Goal: Task Accomplishment & Management: Manage account settings

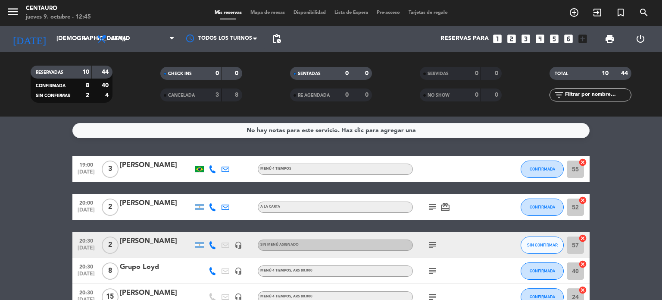
click at [53, 52] on div "RESERVADAS 10 44 CONFIRMADA 8 40 SIN CONFIRMAR 2 4 CHECK INS 0 0 CANCELADA 3 8 …" at bounding box center [331, 84] width 662 height 65
click at [53, 44] on input "[DEMOGRAPHIC_DATA][DATE]" at bounding box center [93, 39] width 82 height 16
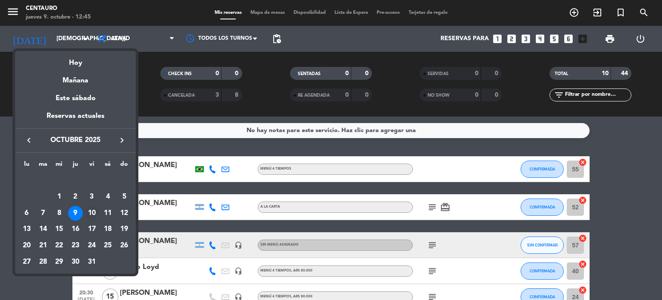
click at [88, 212] on div "10" at bounding box center [92, 213] width 15 height 15
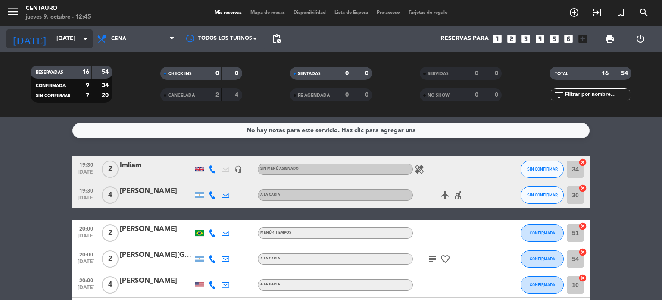
click at [66, 42] on input "[DATE]" at bounding box center [93, 39] width 82 height 16
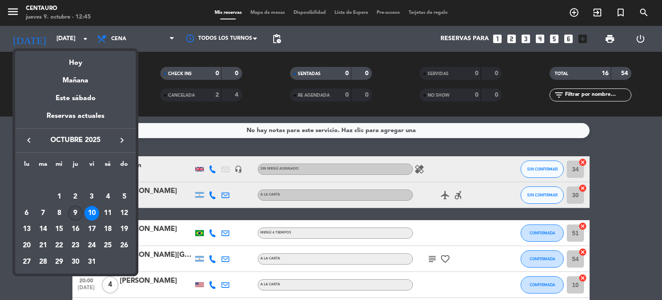
click at [74, 214] on div "9" at bounding box center [75, 213] width 15 height 15
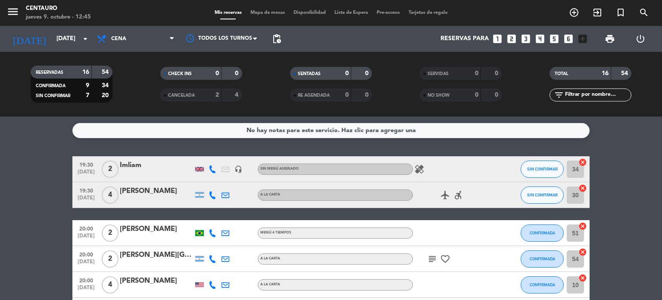
type input "[DEMOGRAPHIC_DATA][DATE]"
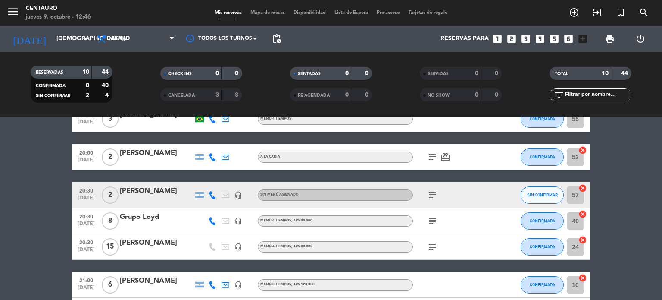
scroll to position [58, 0]
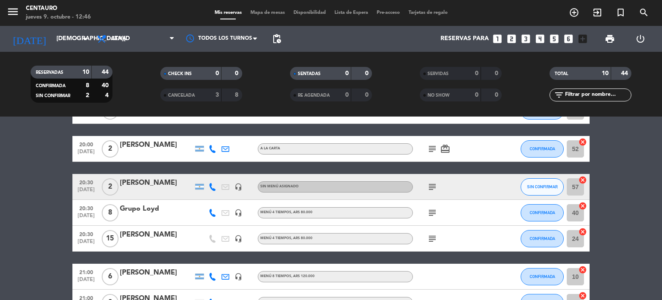
click at [165, 234] on div "[PERSON_NAME]" at bounding box center [156, 234] width 73 height 11
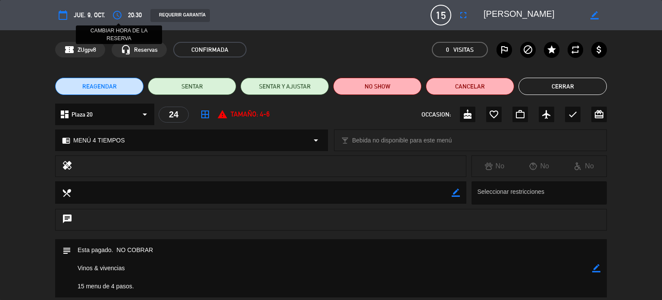
click at [117, 12] on icon "access_time" at bounding box center [117, 15] width 10 height 10
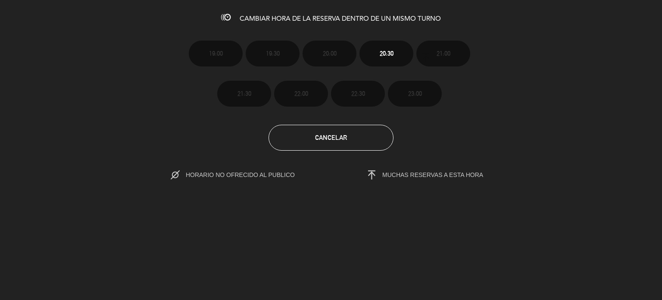
click at [336, 17] on span "CAMBIAR HORA DE LA RESERVA DENTRO DE UN MISMO TURNO" at bounding box center [340, 19] width 201 height 7
click at [223, 15] on icon at bounding box center [225, 17] width 9 height 9
click at [348, 149] on button "Cancelar" at bounding box center [331, 138] width 125 height 26
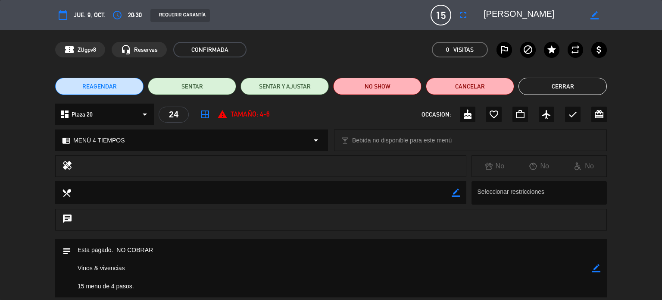
click at [115, 90] on span "REAGENDAR" at bounding box center [99, 86] width 34 height 9
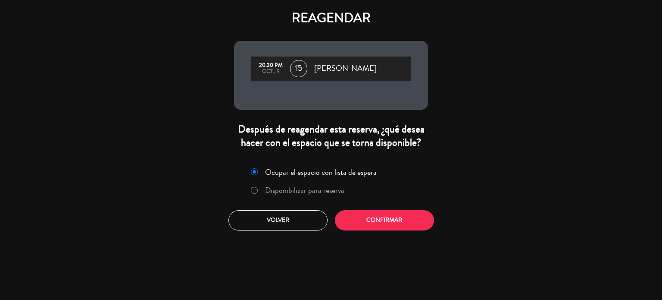
click at [276, 186] on label "Disponibilizar para reserva" at bounding box center [304, 190] width 79 height 8
click at [383, 221] on button "Confirmar" at bounding box center [384, 220] width 99 height 20
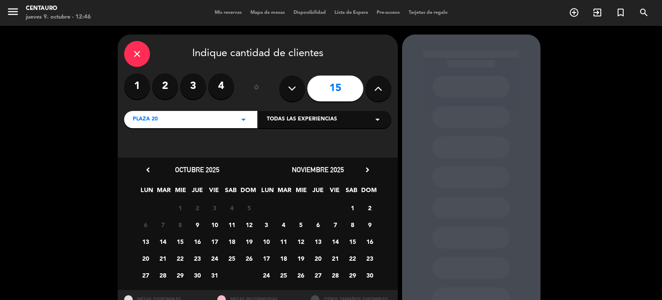
click at [195, 227] on span "9" at bounding box center [197, 224] width 14 height 14
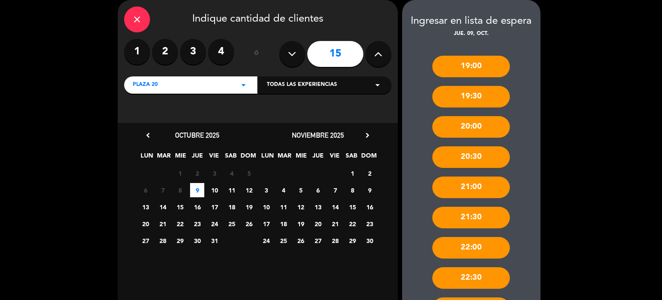
scroll to position [107, 0]
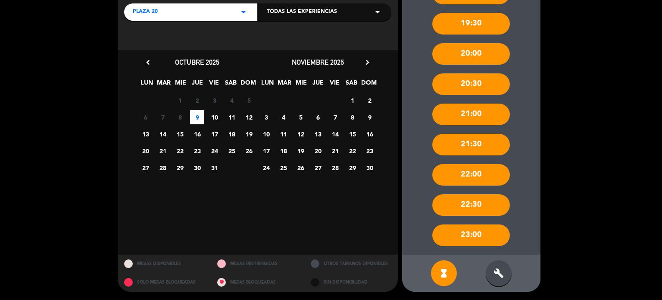
click at [494, 276] on icon "build" at bounding box center [499, 273] width 10 height 10
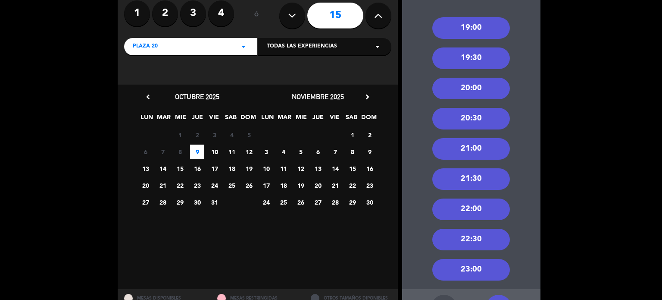
scroll to position [21, 0]
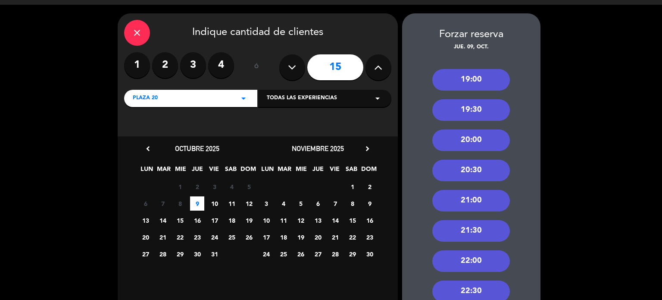
click at [485, 104] on div "19:30" at bounding box center [472, 110] width 78 height 22
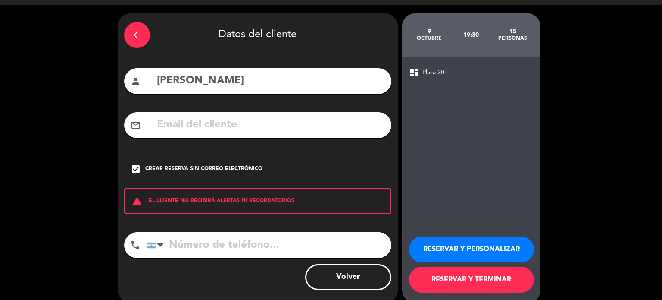
click at [489, 249] on button "RESERVAR Y PERSONALIZAR" at bounding box center [471, 249] width 125 height 26
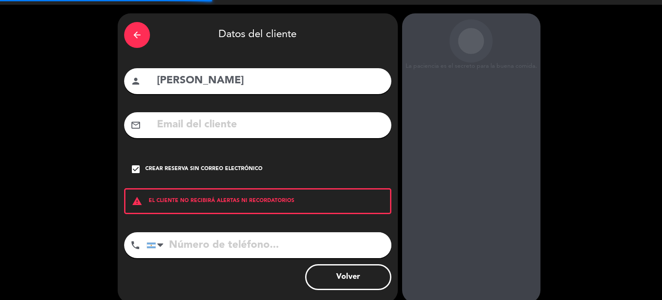
scroll to position [34, 0]
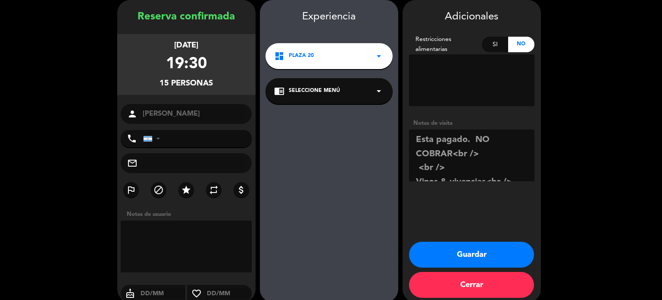
drag, startPoint x: 480, startPoint y: 153, endPoint x: 454, endPoint y: 151, distance: 25.9
click at [454, 151] on textarea at bounding box center [471, 155] width 125 height 52
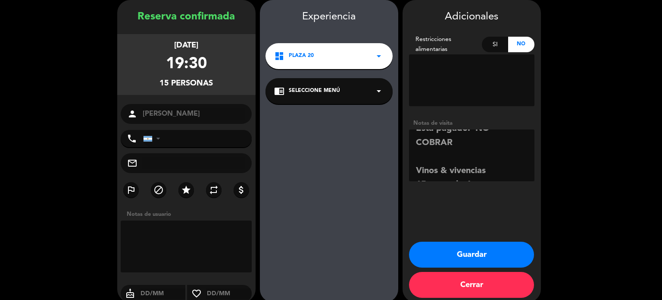
type textarea "Esta pagado. NO COBRAR Vinos & vivencias 15 menu de 4 pasos."
click at [489, 257] on button "Guardar" at bounding box center [471, 254] width 125 height 26
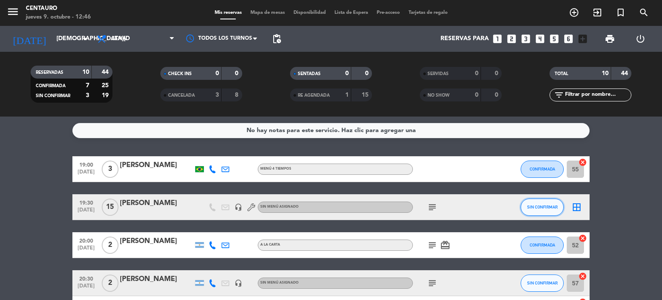
click at [554, 209] on button "SIN CONFIRMAR" at bounding box center [542, 206] width 43 height 17
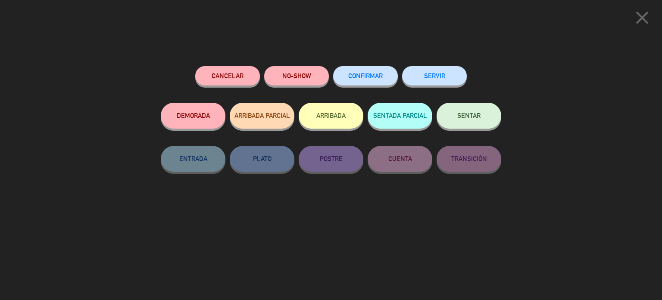
click at [345, 70] on button "CONFIRMAR" at bounding box center [365, 75] width 65 height 19
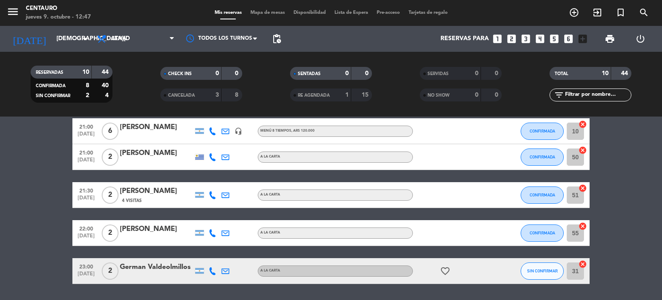
scroll to position [242, 0]
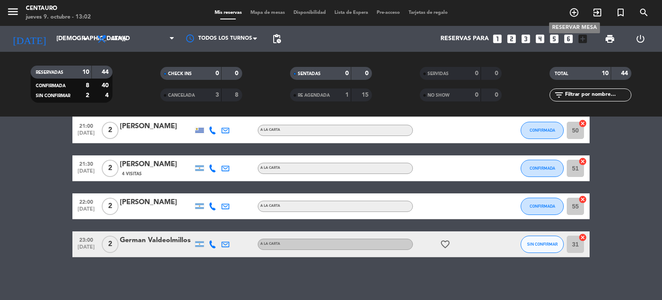
click at [573, 14] on icon "add_circle_outline" at bounding box center [574, 12] width 10 height 10
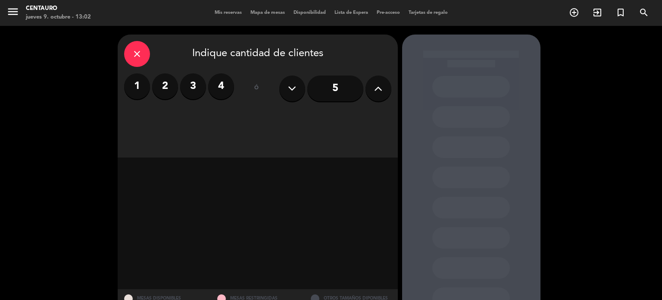
click at [381, 87] on icon at bounding box center [378, 88] width 8 height 13
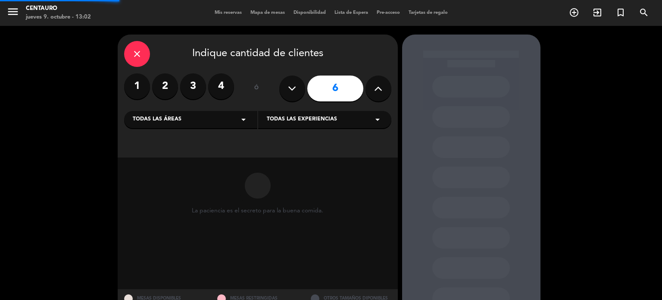
click at [381, 87] on icon at bounding box center [378, 88] width 8 height 13
type input "8"
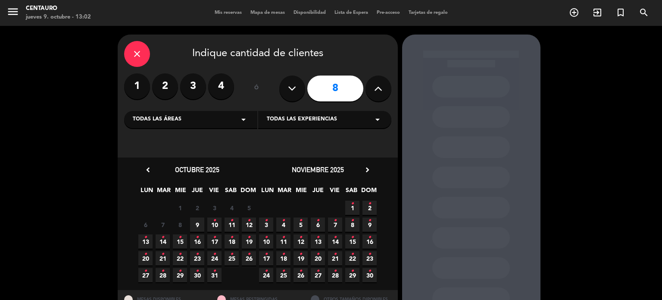
click at [213, 260] on icon "•" at bounding box center [214, 254] width 3 height 14
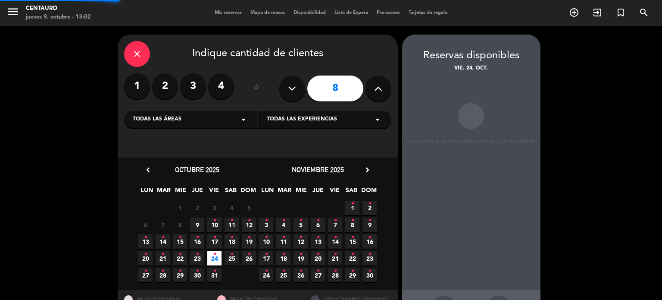
scroll to position [34, 0]
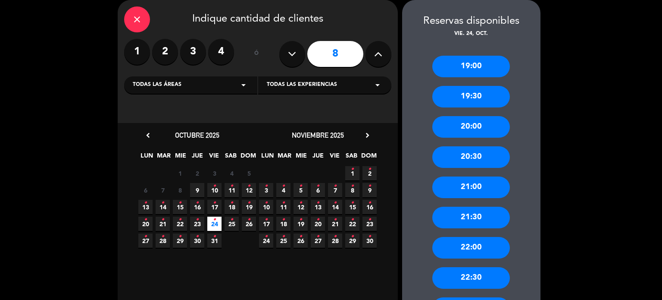
click at [485, 58] on div "19:00" at bounding box center [472, 67] width 78 height 22
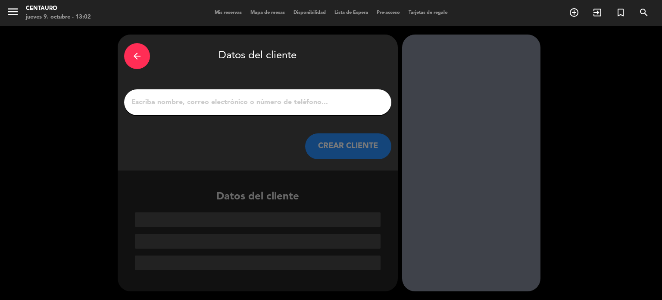
click at [211, 100] on input "1" at bounding box center [258, 102] width 254 height 12
paste input "[PERSON_NAME]"
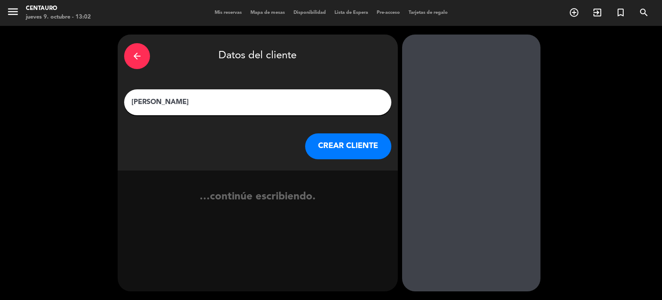
type input "[PERSON_NAME]"
click at [331, 139] on button "CREAR CLIENTE" at bounding box center [348, 146] width 86 height 26
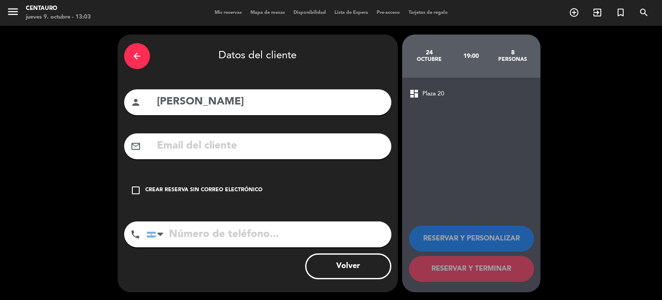
click at [140, 188] on icon "check_box_outline_blank" at bounding box center [136, 190] width 10 height 10
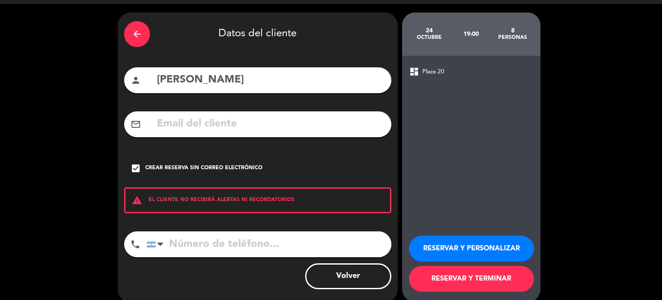
scroll to position [33, 0]
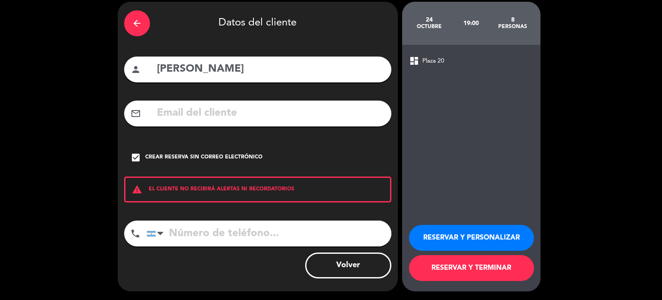
click at [138, 154] on icon "check_box" at bounding box center [136, 157] width 10 height 10
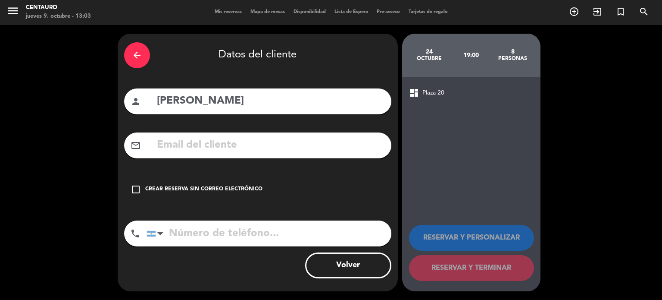
scroll to position [0, 0]
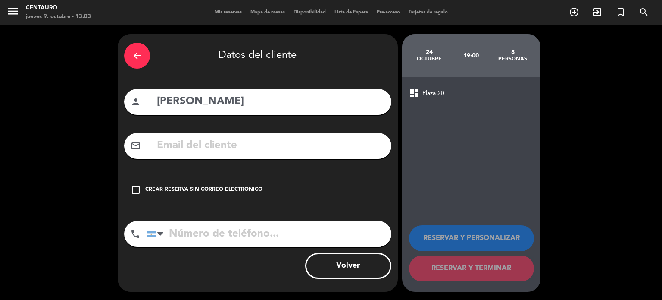
click at [180, 147] on input "text" at bounding box center [270, 146] width 229 height 18
paste input "[EMAIL_ADDRESS][DOMAIN_NAME]"
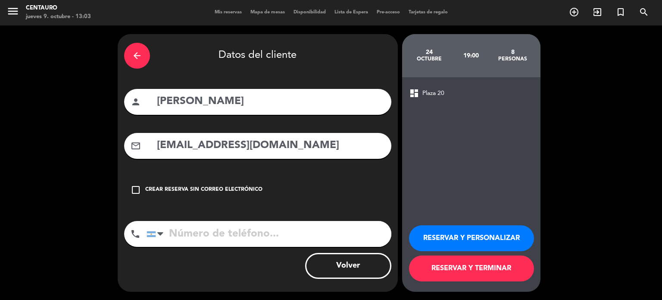
type input "[EMAIL_ADDRESS][DOMAIN_NAME]"
click at [266, 100] on input "[PERSON_NAME]" at bounding box center [270, 102] width 229 height 18
paste input "Wines of [GEOGRAPHIC_DATA]"
type input "[PERSON_NAME] (Wines of [GEOGRAPHIC_DATA])"
click at [216, 235] on input "tel" at bounding box center [269, 234] width 245 height 26
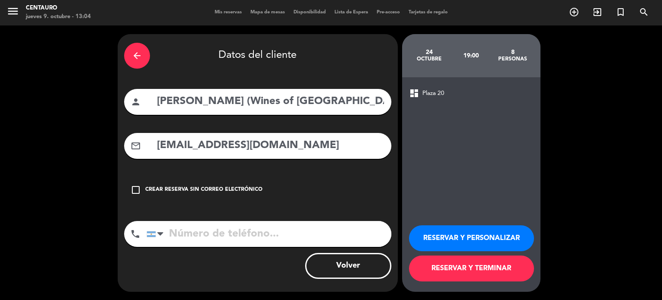
paste input "[PHONE_NUMBER]"
type input "[PHONE_NUMBER]"
click at [455, 239] on button "RESERVAR Y PERSONALIZAR" at bounding box center [471, 238] width 125 height 26
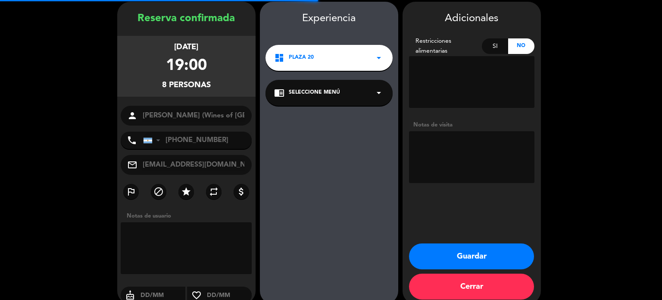
scroll to position [34, 0]
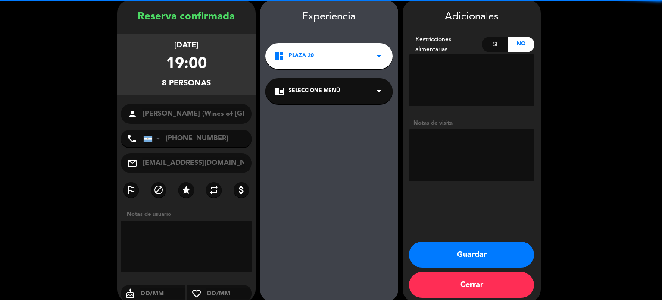
click at [341, 93] on div "chrome_reader_mode Seleccione Menú arrow_drop_down" at bounding box center [329, 91] width 127 height 26
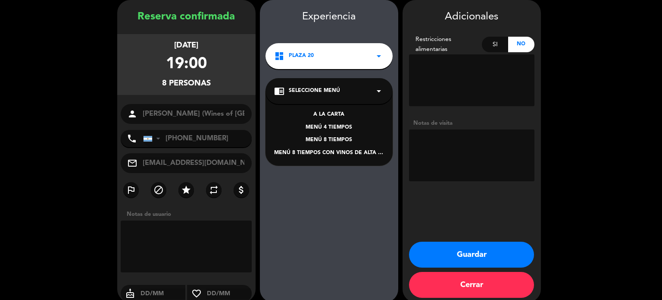
click at [336, 127] on div "MENÚ 4 TIEMPOS" at bounding box center [329, 127] width 110 height 9
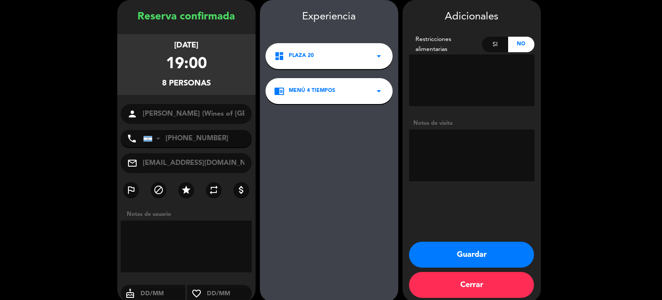
click at [454, 140] on textarea at bounding box center [471, 155] width 125 height 52
drag, startPoint x: 485, startPoint y: 179, endPoint x: 485, endPoint y: 163, distance: 15.1
click at [485, 177] on textarea at bounding box center [471, 155] width 125 height 52
paste textarea "Cargar una nota de un descuento del 15 % porque traen vinos"
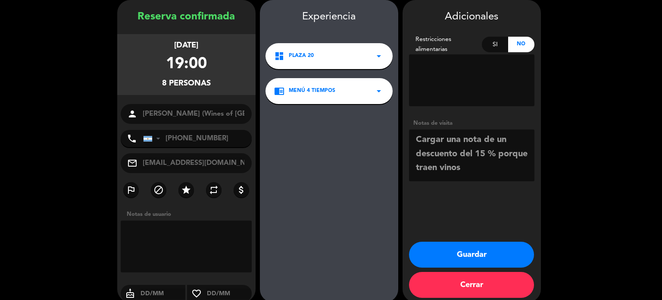
drag, startPoint x: 504, startPoint y: 174, endPoint x: 392, endPoint y: 133, distance: 118.4
click at [392, 133] on booking-confirmed "Reserva confirmada [DATE] 19:00 8 personas person [PERSON_NAME] (Wines of [GEOG…" at bounding box center [331, 151] width 645 height 302
type textarea "PAGADO, no cobrar a los pax."
click at [473, 250] on button "Guardar" at bounding box center [471, 254] width 125 height 26
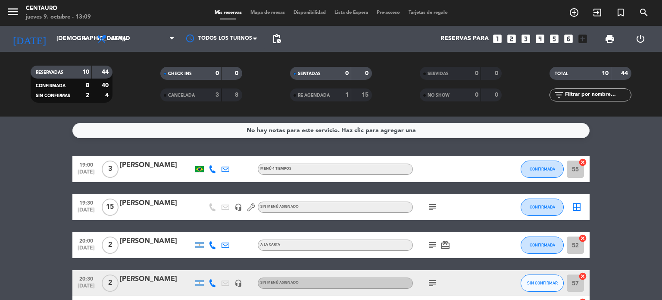
scroll to position [86, 0]
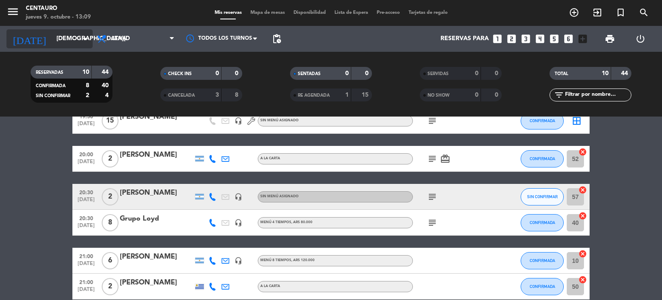
click at [52, 38] on input "[DEMOGRAPHIC_DATA][DATE]" at bounding box center [93, 39] width 82 height 16
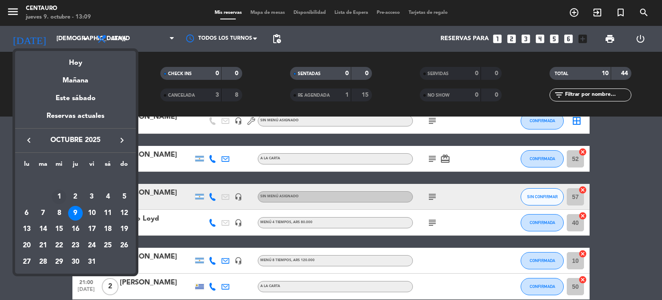
click at [60, 202] on div "1" at bounding box center [59, 196] width 15 height 15
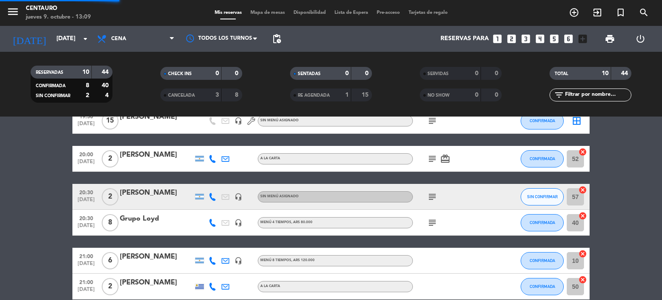
click at [60, 202] on bookings-row "19:00 [DATE] 3 [PERSON_NAME] MENÚ 4 TIEMPOS CONFIRMADA 55 cancel 19:30 [DATE] R…" at bounding box center [331, 241] width 662 height 343
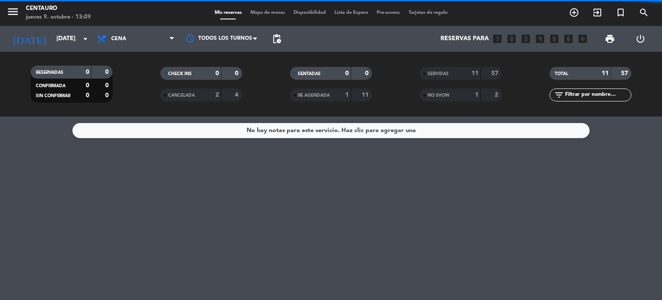
scroll to position [0, 0]
click at [52, 28] on div "[DATE] [DATE] arrow_drop_down" at bounding box center [49, 39] width 86 height 26
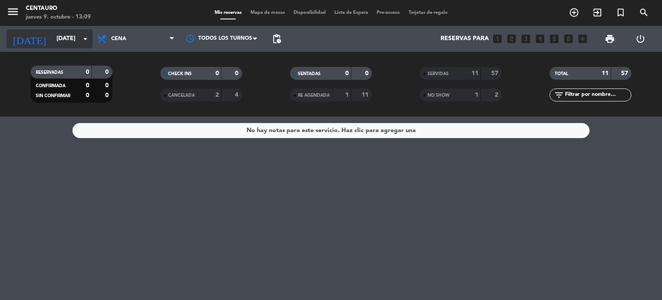
click at [57, 36] on input "[DATE]" at bounding box center [93, 39] width 82 height 16
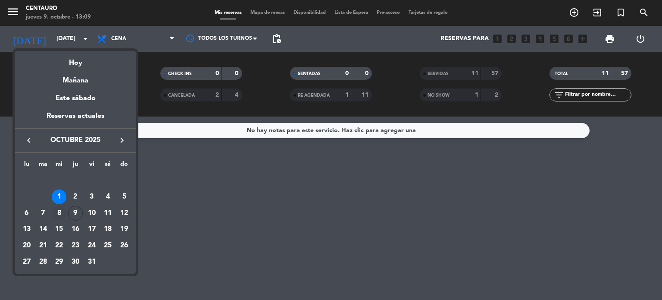
click at [64, 210] on div "8" at bounding box center [59, 213] width 15 height 15
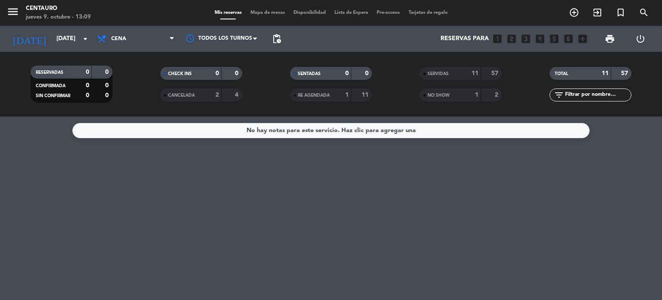
type input "[DATE]"
click at [438, 70] on div "SERVIDAS" at bounding box center [442, 74] width 40 height 10
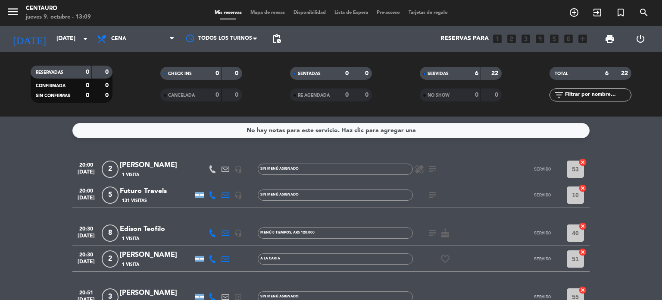
click at [216, 193] on icon at bounding box center [213, 195] width 8 height 8
click at [214, 232] on icon at bounding box center [213, 233] width 8 height 8
click at [207, 219] on span "Copiar" at bounding box center [203, 218] width 18 height 9
click at [214, 258] on icon at bounding box center [213, 259] width 8 height 8
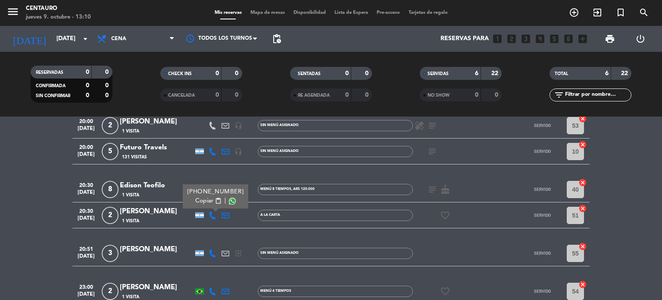
scroll to position [86, 0]
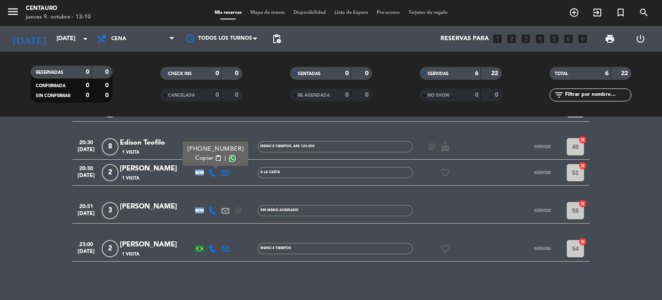
click at [212, 211] on icon at bounding box center [213, 211] width 8 height 8
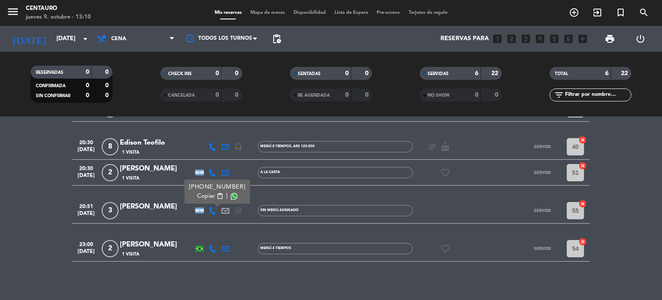
click at [201, 196] on span "Copiar" at bounding box center [206, 195] width 18 height 9
click at [211, 245] on icon at bounding box center [213, 248] width 8 height 8
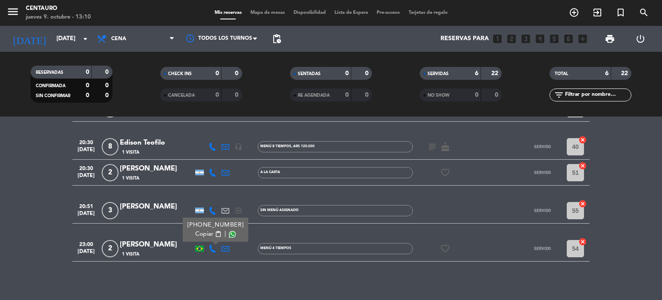
click at [197, 236] on span "Copiar" at bounding box center [204, 233] width 18 height 9
click at [211, 172] on icon at bounding box center [213, 173] width 8 height 8
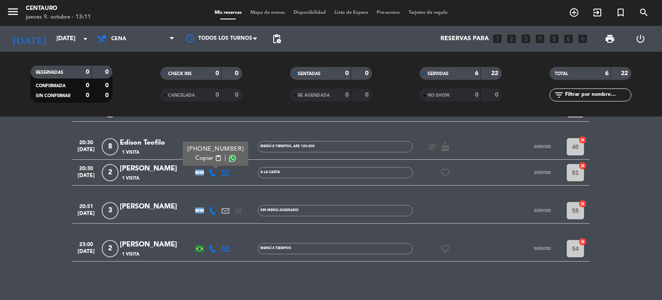
click at [204, 160] on span "Copiar" at bounding box center [204, 158] width 18 height 9
click at [213, 210] on icon at bounding box center [213, 211] width 8 height 8
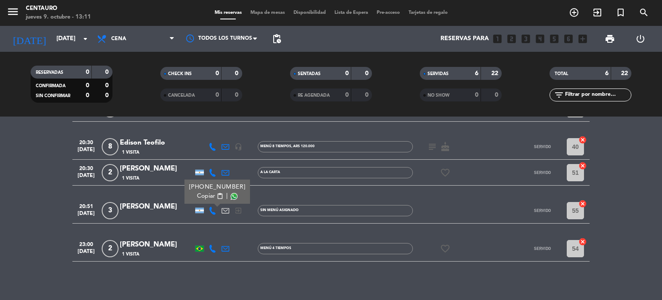
click at [204, 198] on span "Copiar" at bounding box center [206, 195] width 18 height 9
